Goal: Task Accomplishment & Management: Use online tool/utility

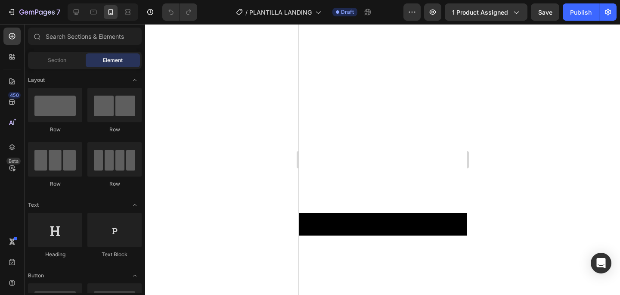
scroll to position [1740, 0]
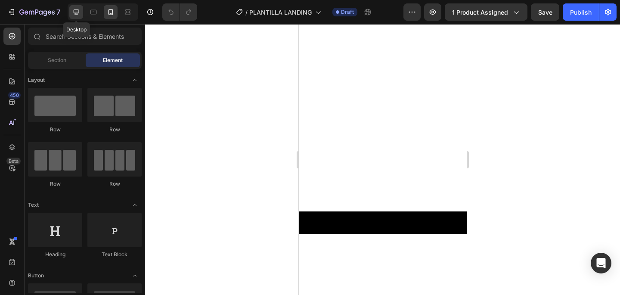
click at [76, 13] on icon at bounding box center [76, 12] width 9 height 9
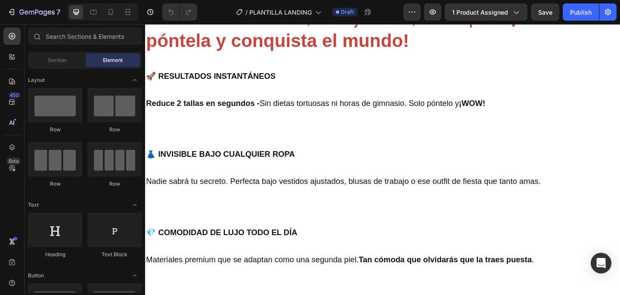
scroll to position [3791, 0]
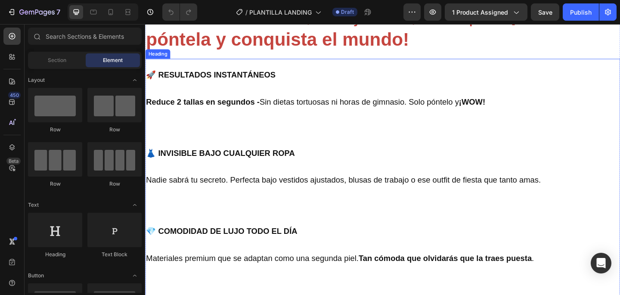
click at [248, 150] on h2 "🚀 RESULTADOS INSTANTÁNEOS Reduce 2 tallas en segundos - Sin dietas tortuosas ni…" at bounding box center [403, 220] width 517 height 316
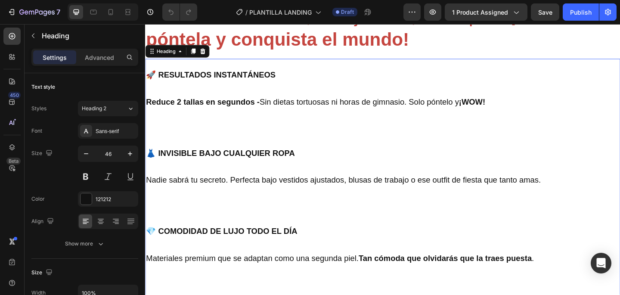
click at [224, 147] on h2 "🚀 RESULTADOS INSTANTÁNEOS Reduce 2 tallas en segundos - Sin dietas tortuosas ni…" at bounding box center [403, 220] width 517 height 316
click at [224, 147] on p "🚀 RESULTADOS INSTANTÁNEOS Reduce 2 tallas en segundos - Sin dietas tortuosas ni…" at bounding box center [403, 220] width 515 height 314
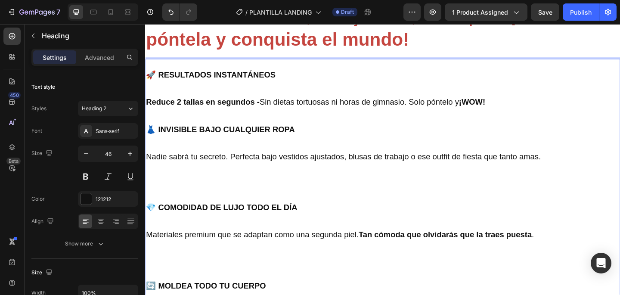
click at [175, 153] on p "🚀 RESULTADOS INSTANTÁNEOS Reduce 2 tallas en segundos - Sin dietas tortuosas ni…" at bounding box center [403, 207] width 515 height 289
click at [187, 211] on p "🚀 RESULTADOS INSTANTÁNEOS Reduce 2 tallas en segundos - Sin dietas tortuosas ni…" at bounding box center [403, 207] width 515 height 289
click at [192, 197] on p "🚀 RESULTADOS INSTANTÁNEOS Reduce 2 tallas en segundos - Sin dietas tortuosas ni…" at bounding box center [403, 207] width 515 height 289
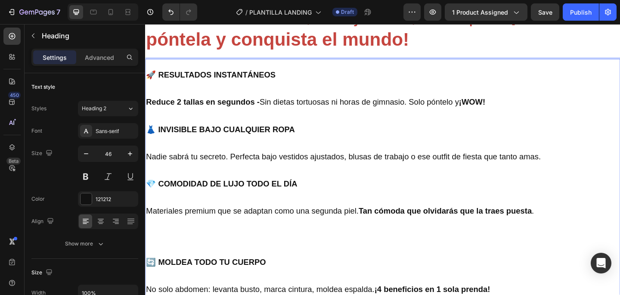
click at [185, 253] on p "🚀 RESULTADOS INSTANTÁNEOS Reduce 2 tallas en segundos - Sin dietas tortuosas ni…" at bounding box center [403, 194] width 515 height 263
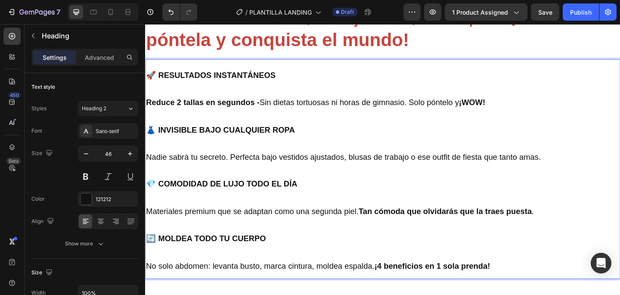
scroll to position [3784, 0]
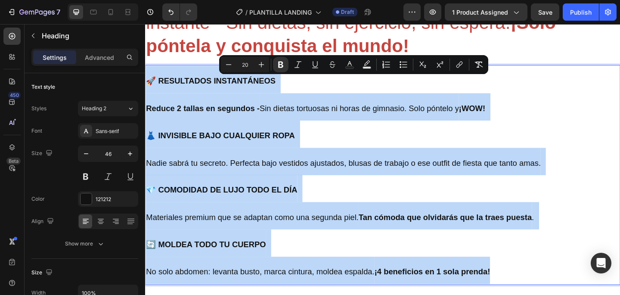
drag, startPoint x: 148, startPoint y: 84, endPoint x: 550, endPoint y: 302, distance: 457.4
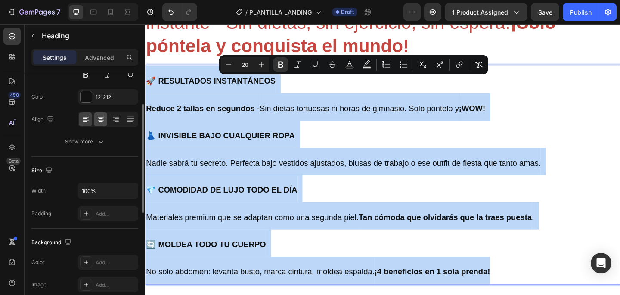
scroll to position [105, 0]
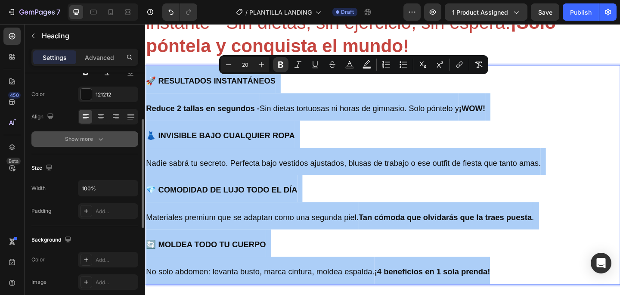
click at [100, 137] on icon "button" at bounding box center [100, 139] width 9 height 9
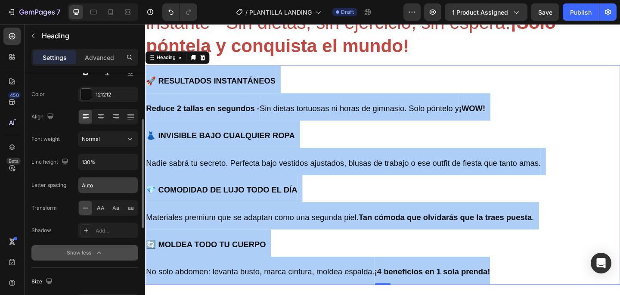
click at [93, 186] on input "Auto" at bounding box center [107, 185] width 59 height 16
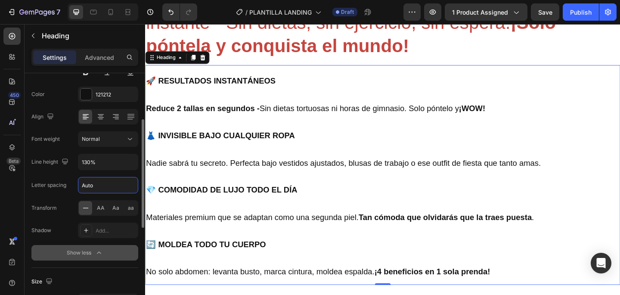
click at [94, 187] on input "Auto" at bounding box center [107, 185] width 59 height 16
click at [70, 175] on div "Font Sans-serif Size 46 Color 121212 Align Font weight Normal Line height 130% …" at bounding box center [84, 140] width 107 height 242
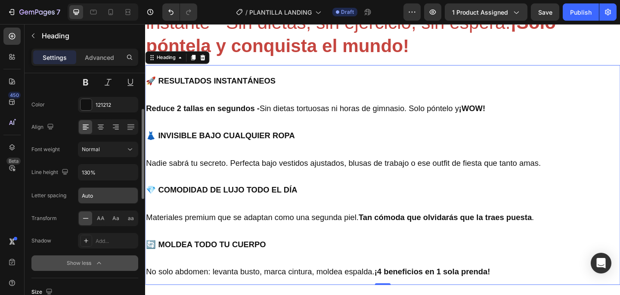
scroll to position [96, 0]
click at [107, 191] on input "Auto" at bounding box center [107, 194] width 59 height 16
click at [85, 215] on icon at bounding box center [85, 217] width 9 height 9
click at [87, 198] on input "Auto" at bounding box center [107, 194] width 59 height 16
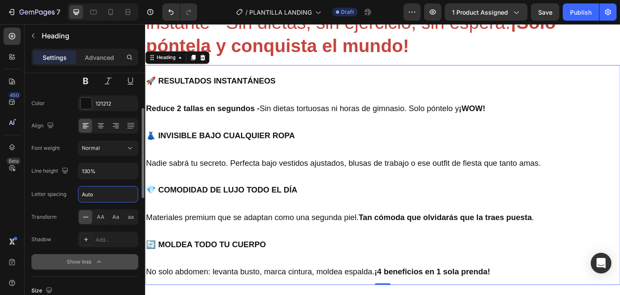
click at [87, 198] on input "Auto" at bounding box center [107, 194] width 59 height 16
type input "3"
type input "1"
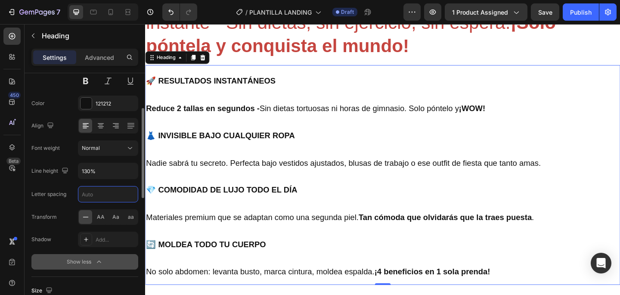
click at [61, 204] on div "Font Sans-serif Size 46 Color 121212 Align Font weight Normal Line height 130% …" at bounding box center [84, 149] width 107 height 242
click at [130, 168] on icon "button" at bounding box center [130, 171] width 9 height 9
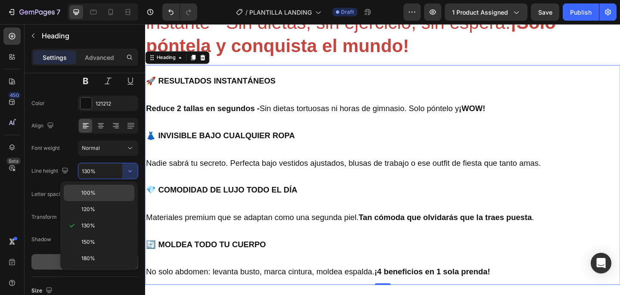
click at [119, 196] on p "100%" at bounding box center [105, 193] width 49 height 8
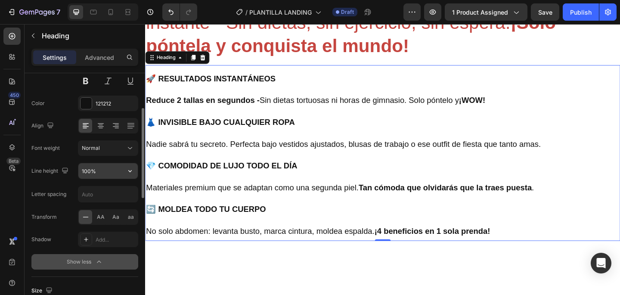
click at [102, 171] on input "100%" at bounding box center [107, 171] width 59 height 16
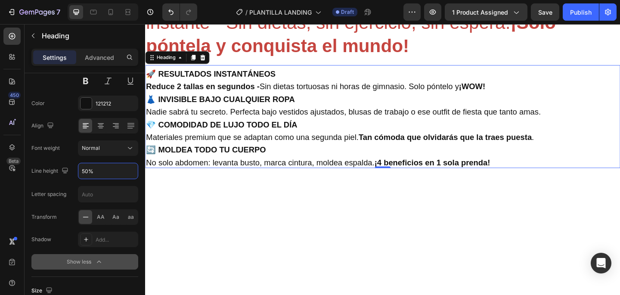
type input "50%"
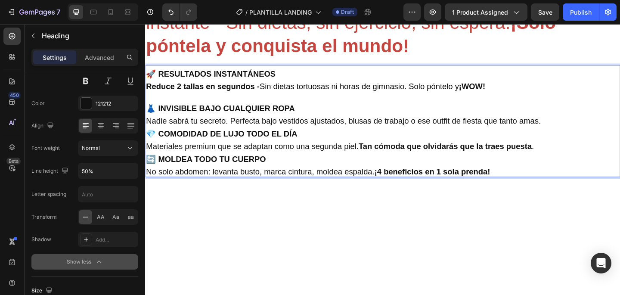
click at [581, 131] on p "🚀 RESULTADOS INSTANTÁNEOS Reduce 2 tallas en segundos - Sin dietas tortuosas ni…" at bounding box center [403, 130] width 515 height 120
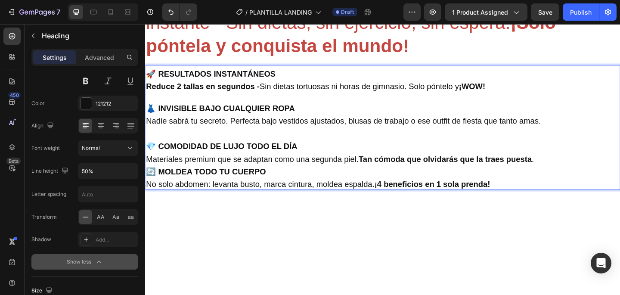
click at [574, 172] on p "🚀 RESULTADOS INSTANTÁNEOS Reduce 2 tallas en segundos - Sin dietas tortuosas ni…" at bounding box center [403, 137] width 515 height 134
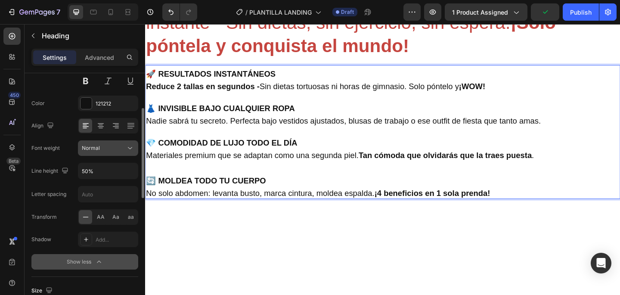
click at [118, 148] on div "Normal" at bounding box center [104, 148] width 44 height 8
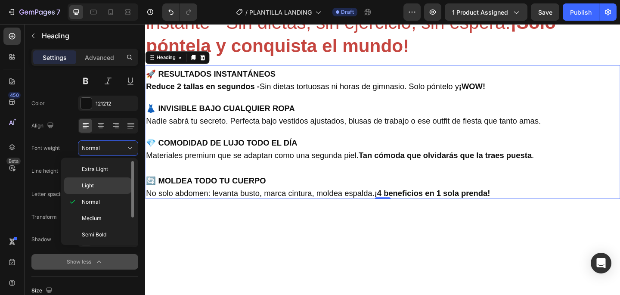
click at [109, 180] on div "Light" at bounding box center [97, 185] width 67 height 16
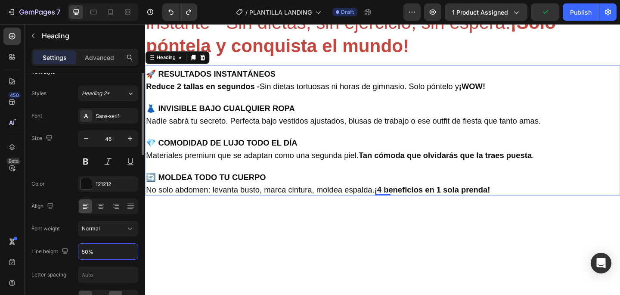
scroll to position [0, 0]
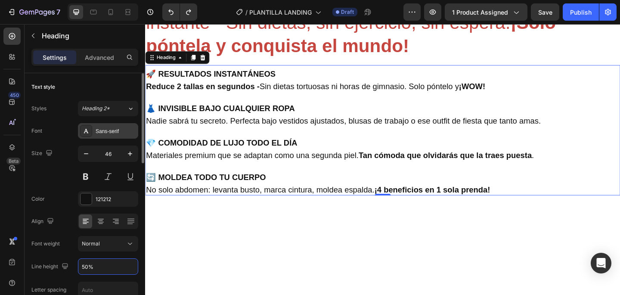
click at [112, 126] on div "Sans-serif" at bounding box center [108, 131] width 60 height 16
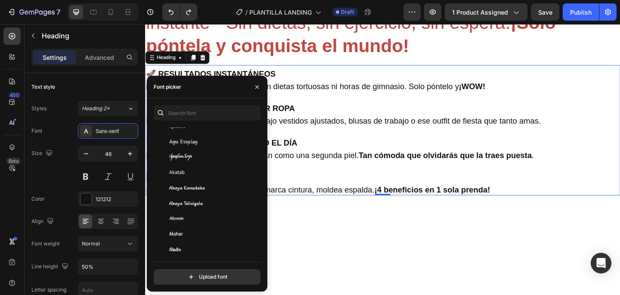
scroll to position [292, 0]
click at [222, 201] on div "Akaya Telivigala" at bounding box center [212, 202] width 87 height 8
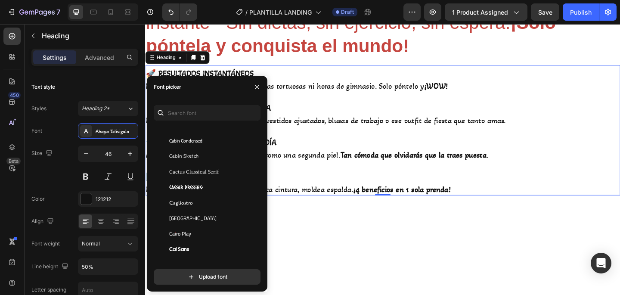
scroll to position [4029, 0]
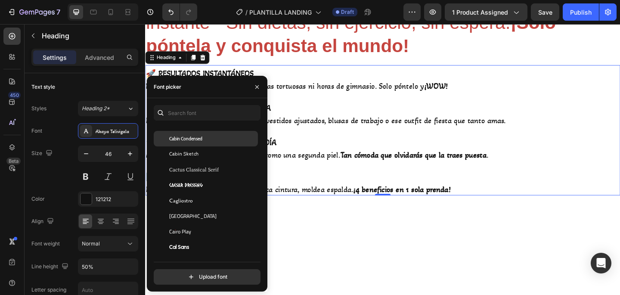
click at [216, 140] on div "Cabin Condensed" at bounding box center [212, 139] width 87 height 8
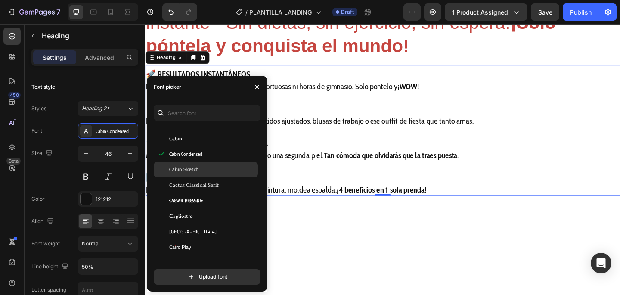
click at [213, 176] on div "Cabin Sketch" at bounding box center [206, 170] width 104 height 16
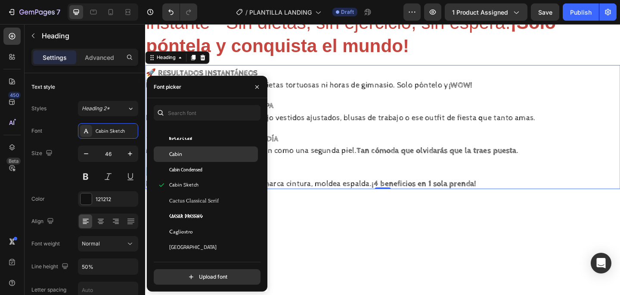
click at [212, 153] on div "Cabin" at bounding box center [212, 154] width 87 height 8
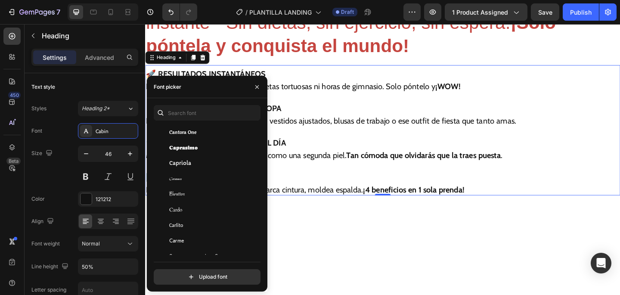
scroll to position [4316, 0]
click at [216, 163] on div "Capriola" at bounding box center [212, 162] width 87 height 8
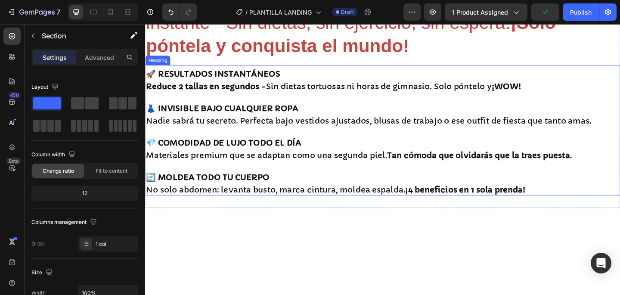
click at [283, 81] on strong "🚀 RESULTADOS INSTANTÁNEOS" at bounding box center [219, 78] width 146 height 11
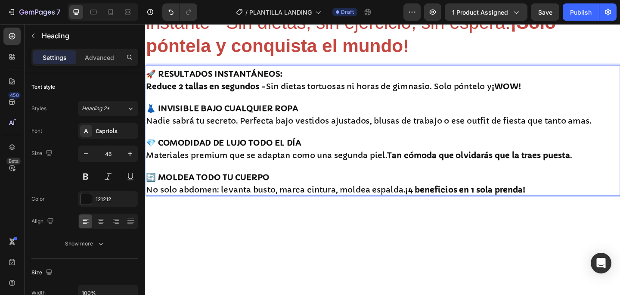
click at [307, 115] on strong "👗 INVISIBLE BAJO CUALQUIER ROPA" at bounding box center [229, 116] width 166 height 11
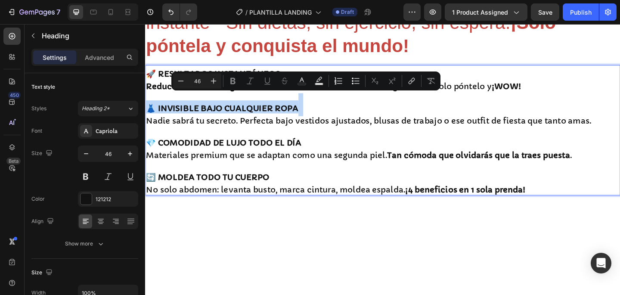
click at [310, 114] on p "🚀 RESULTADOS INSTANTÁNEOS: Reduce 2 tallas en segundos - Sin dietas tortuosas n…" at bounding box center [403, 140] width 515 height 140
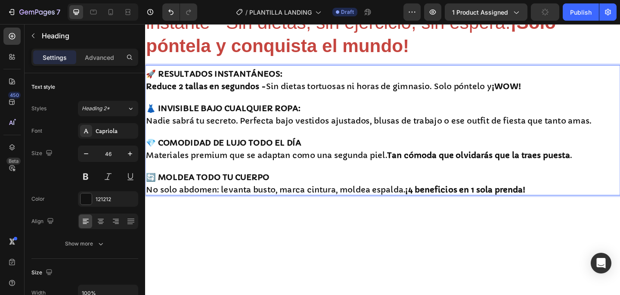
click at [310, 155] on strong "💎 COMODIDAD DE LUJO TODO EL DÍA" at bounding box center [230, 153] width 169 height 11
click at [275, 191] on strong "🔄 MOLDEA TODO TU CUERPO" at bounding box center [213, 191] width 134 height 11
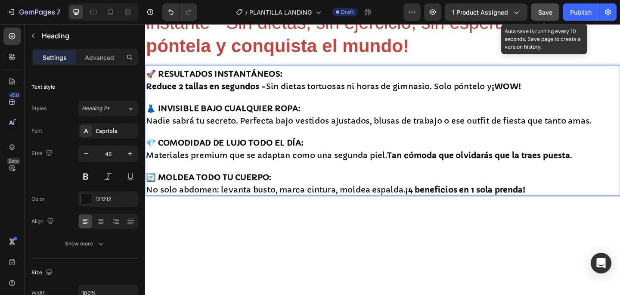
click at [537, 14] on button "Save" at bounding box center [545, 11] width 28 height 17
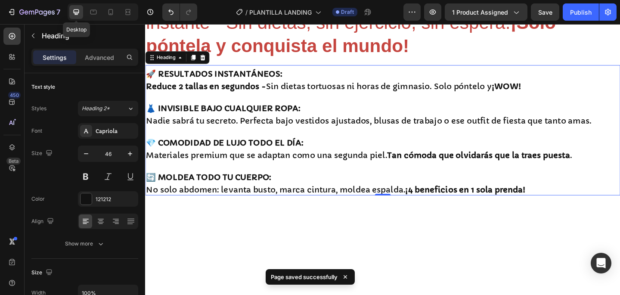
click at [78, 11] on icon at bounding box center [76, 12] width 9 height 9
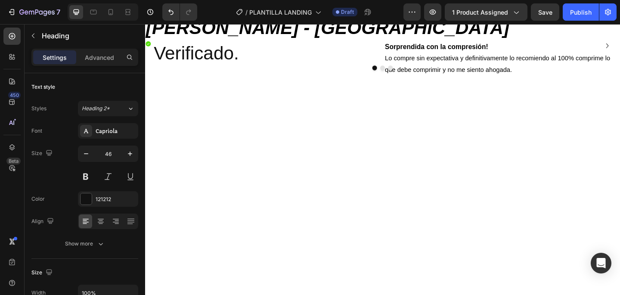
scroll to position [4341, 0]
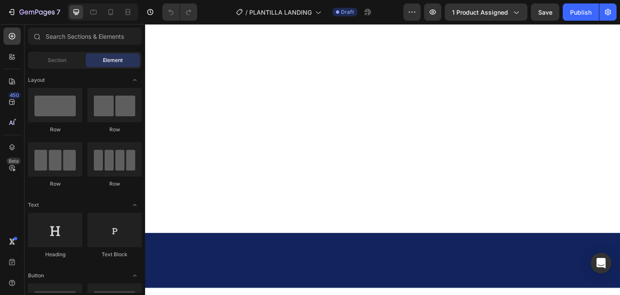
scroll to position [4510, 0]
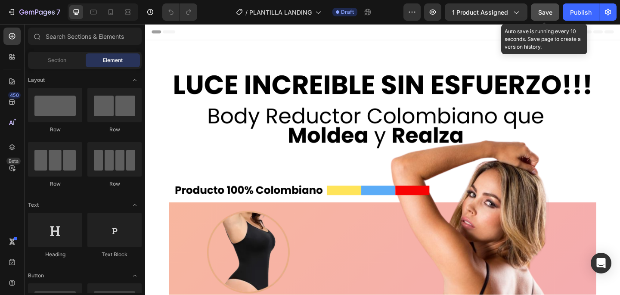
click at [547, 8] on div "Save" at bounding box center [545, 12] width 14 height 9
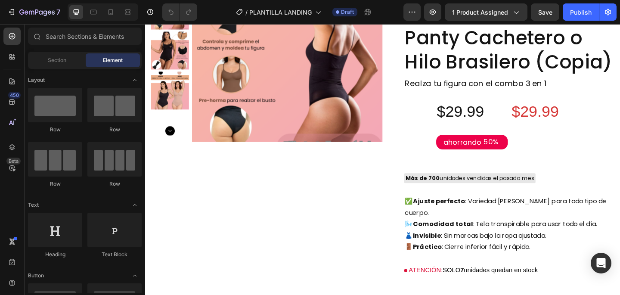
scroll to position [4438, 0]
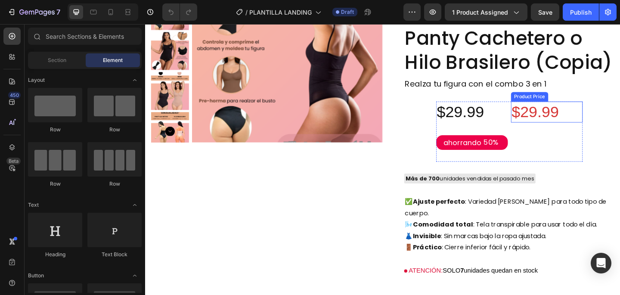
click at [585, 117] on div "$29.99" at bounding box center [582, 120] width 78 height 23
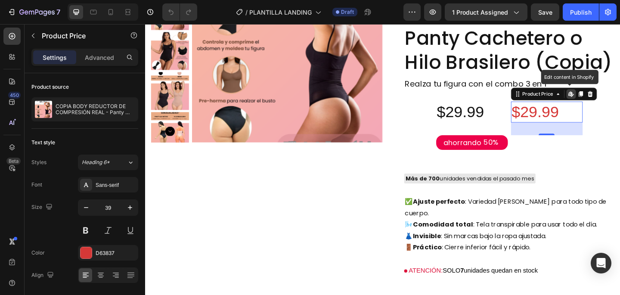
click at [609, 98] on icon at bounding box center [608, 100] width 1 height 4
